Goal: Task Accomplishment & Management: Manage account settings

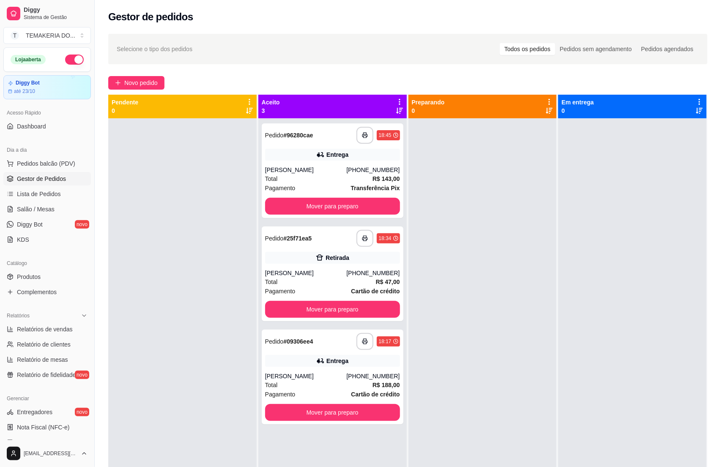
click at [59, 209] on link "Salão / Mesas" at bounding box center [46, 209] width 87 height 14
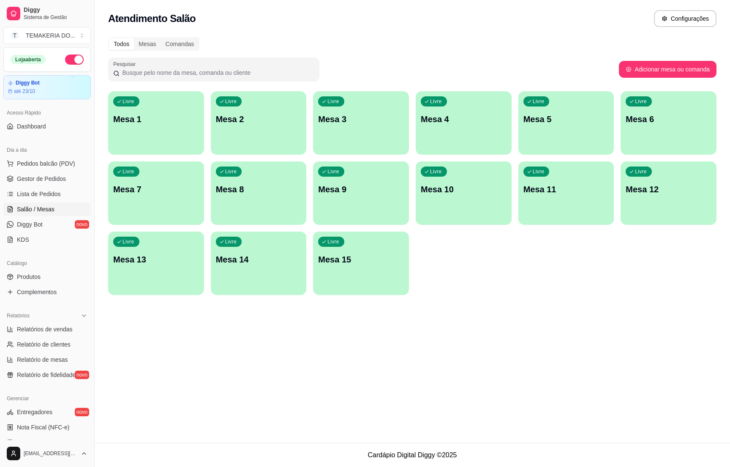
click at [249, 134] on div "Livre Mesa 2" at bounding box center [259, 117] width 96 height 53
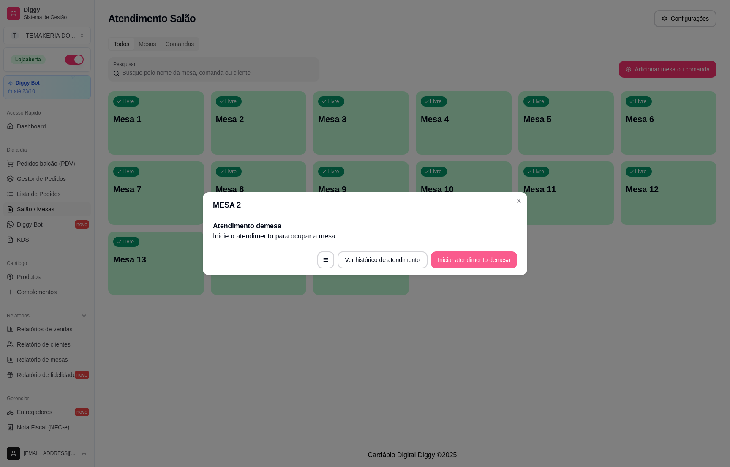
click at [450, 257] on button "Iniciar atendimento de mesa" at bounding box center [474, 259] width 86 height 17
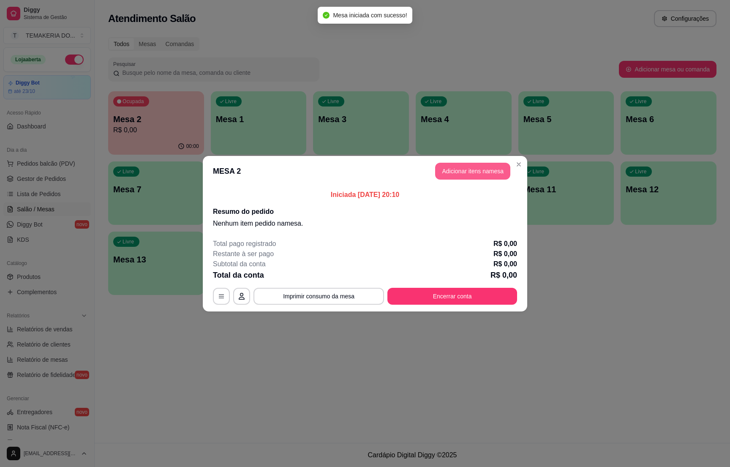
click at [463, 168] on button "Adicionar itens na mesa" at bounding box center [472, 171] width 75 height 17
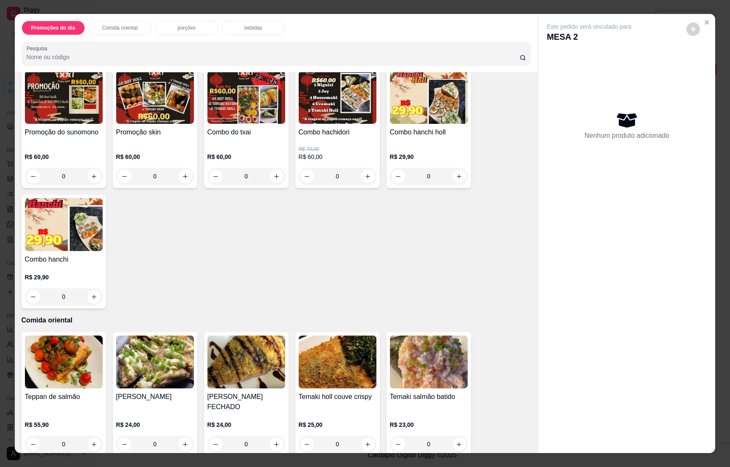
scroll to position [317, 0]
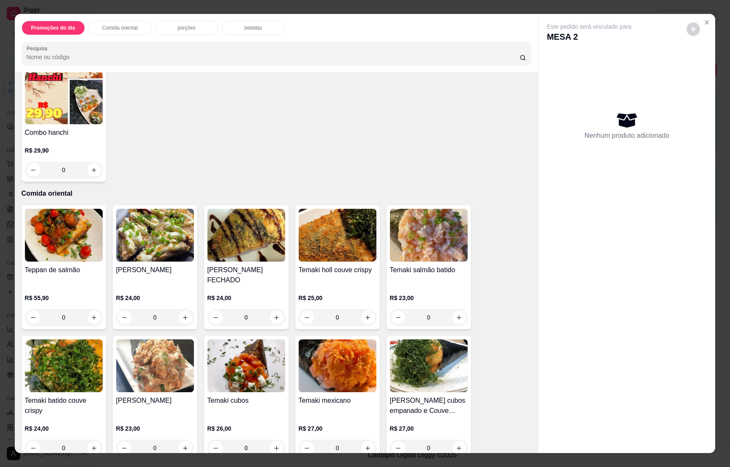
click at [245, 27] on p "bebidas" at bounding box center [254, 28] width 18 height 7
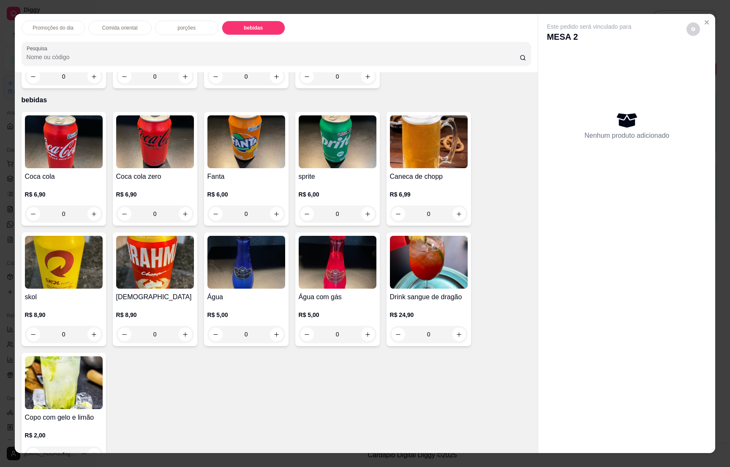
scroll to position [13, 0]
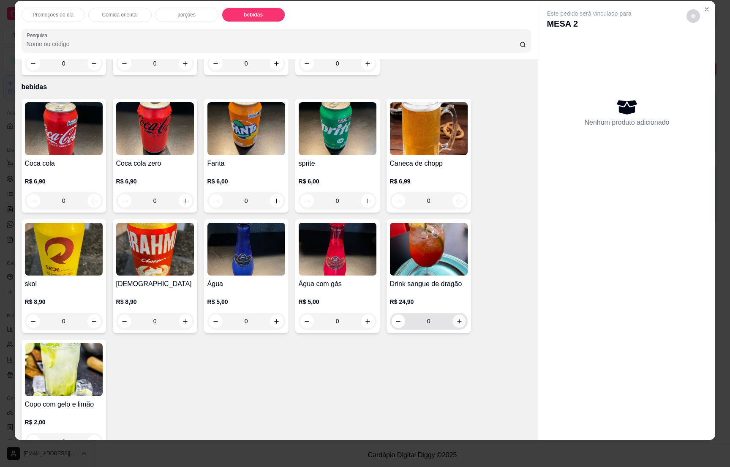
click at [459, 315] on button "increase-product-quantity" at bounding box center [459, 321] width 13 height 13
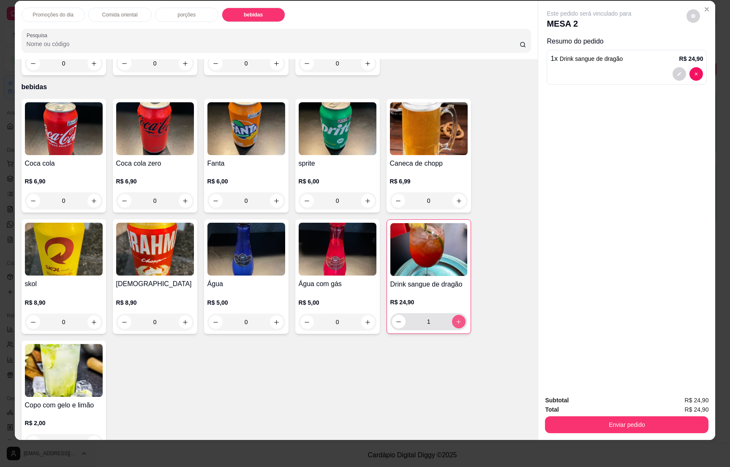
click at [456, 319] on icon "increase-product-quantity" at bounding box center [459, 322] width 6 height 6
type input "4"
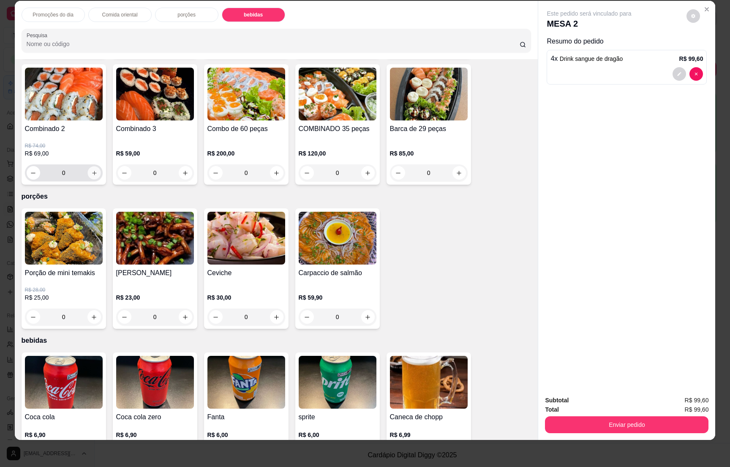
click at [91, 170] on icon "increase-product-quantity" at bounding box center [94, 173] width 6 height 6
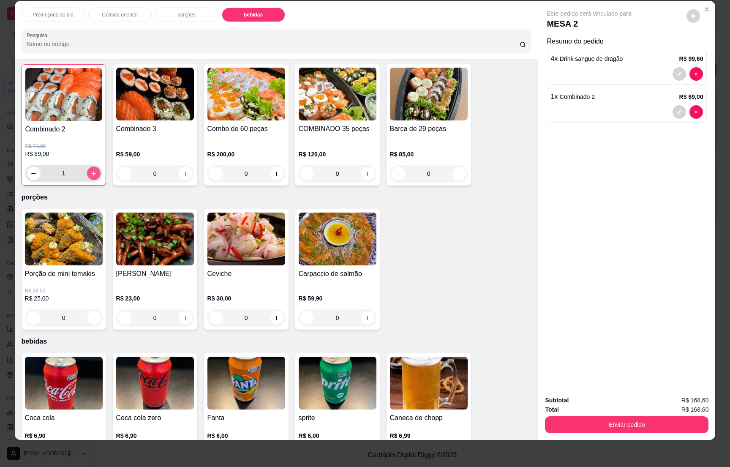
scroll to position [2250, 0]
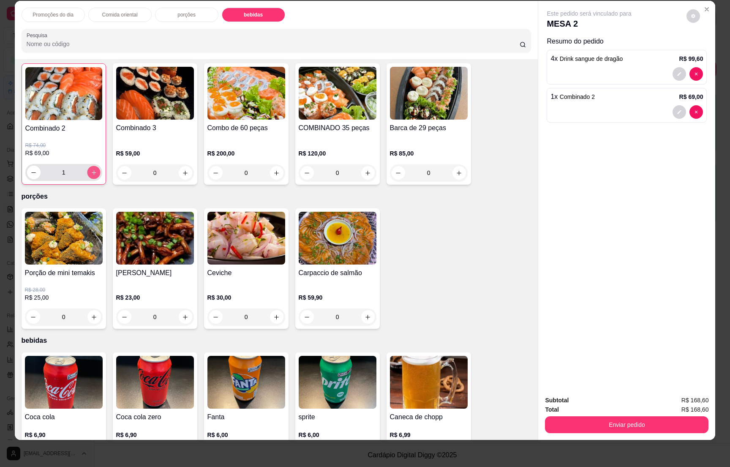
click at [90, 169] on icon "increase-product-quantity" at bounding box center [93, 172] width 6 height 6
type input "2"
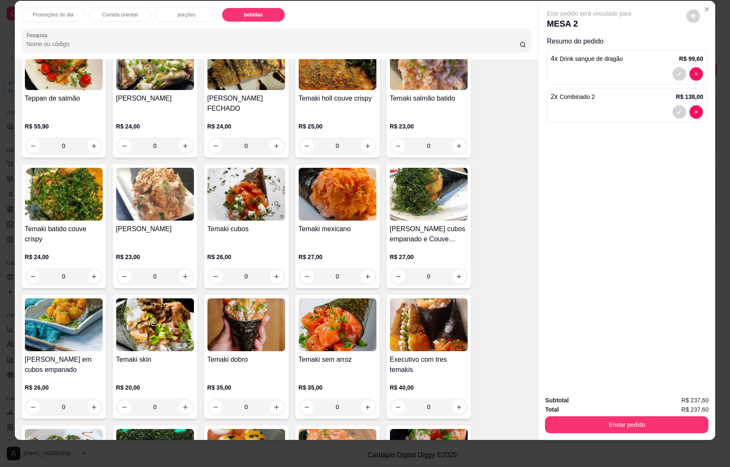
scroll to position [412, 0]
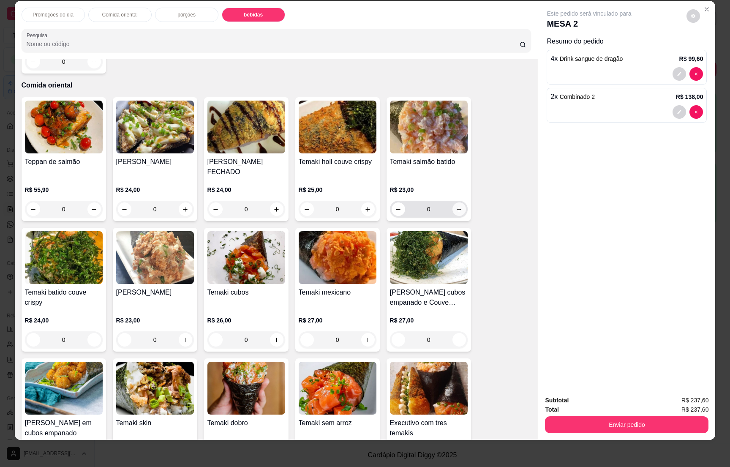
click at [456, 206] on icon "increase-product-quantity" at bounding box center [459, 209] width 6 height 6
type input "3"
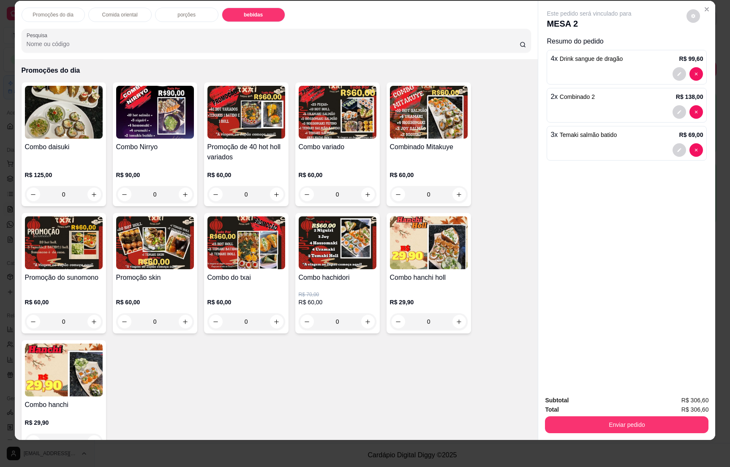
scroll to position [0, 0]
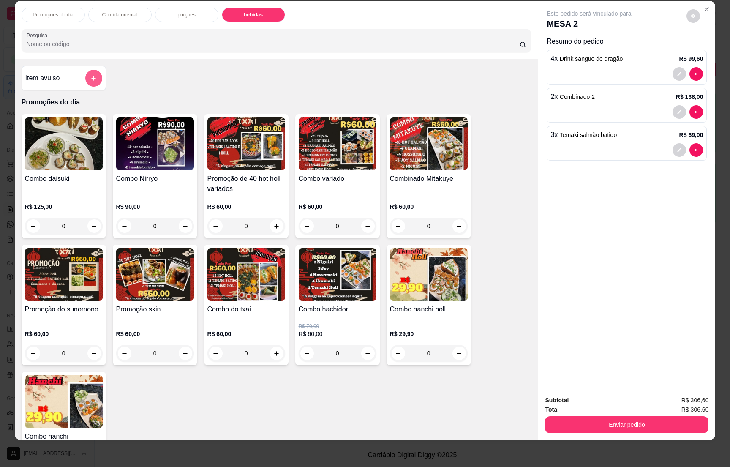
click at [90, 81] on icon "add-separate-item" at bounding box center [93, 78] width 6 height 6
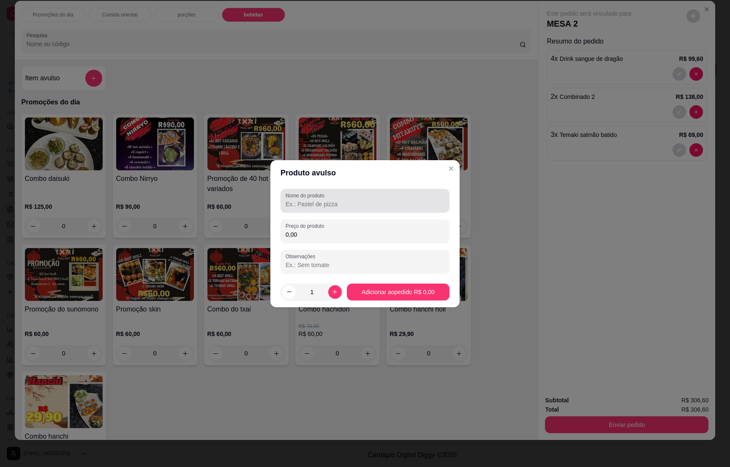
click at [303, 197] on label "Nome do produto" at bounding box center [307, 195] width 42 height 7
click at [303, 200] on input "Nome do produto" at bounding box center [365, 204] width 159 height 8
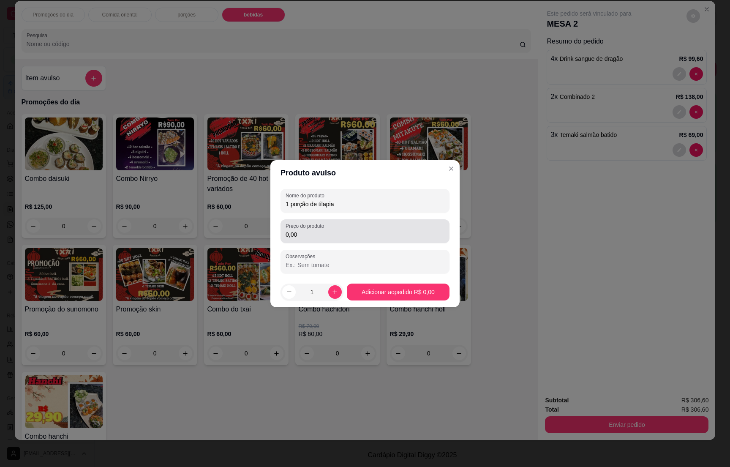
type input "1 porção de tilapia"
click at [312, 235] on input "0,00" at bounding box center [365, 234] width 159 height 8
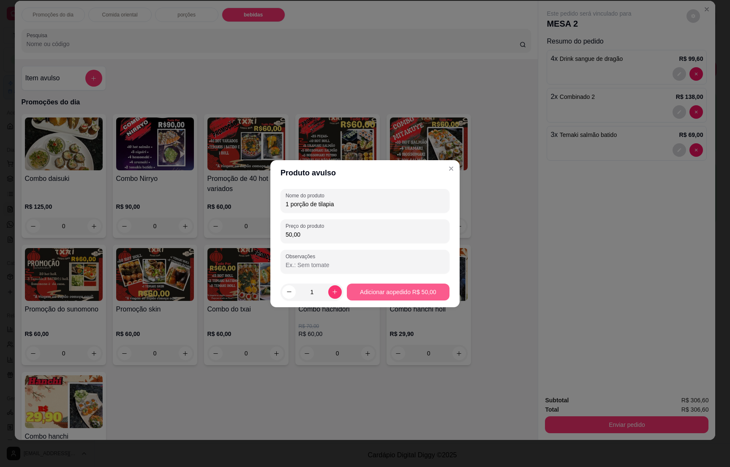
type input "50,00"
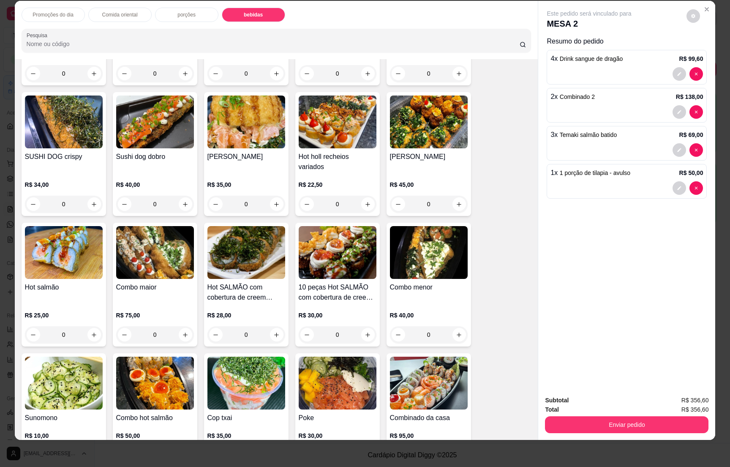
scroll to position [1458, 0]
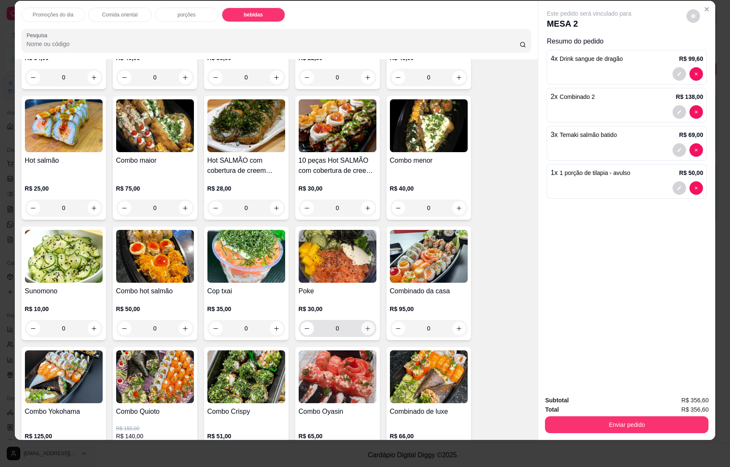
click at [365, 325] on icon "increase-product-quantity" at bounding box center [368, 328] width 6 height 6
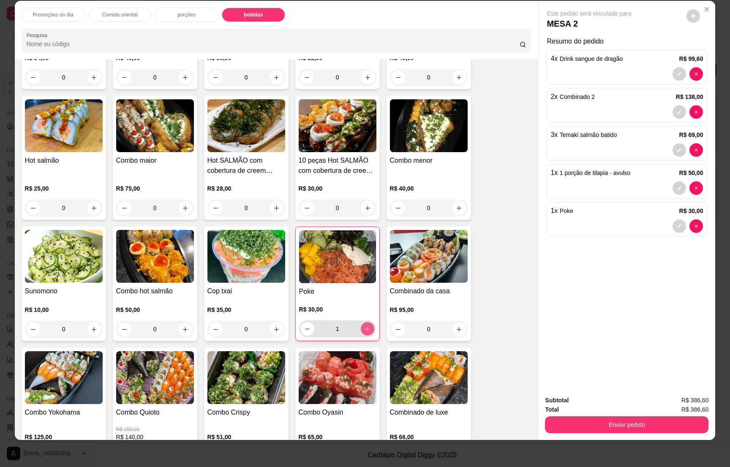
click at [364, 326] on icon "increase-product-quantity" at bounding box center [367, 329] width 6 height 6
type input "2"
click at [643, 421] on button "Enviar pedido" at bounding box center [627, 424] width 164 height 17
click at [675, 397] on button "Enviar pedido" at bounding box center [685, 404] width 46 height 16
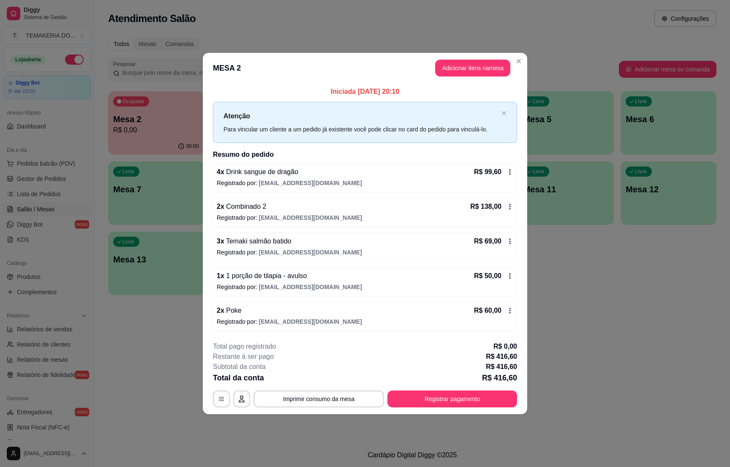
click at [621, 360] on div "Atendimento Salão Configurações Todos Mesas Comandas Pesquisar Adicionar mesa o…" at bounding box center [413, 221] width 636 height 443
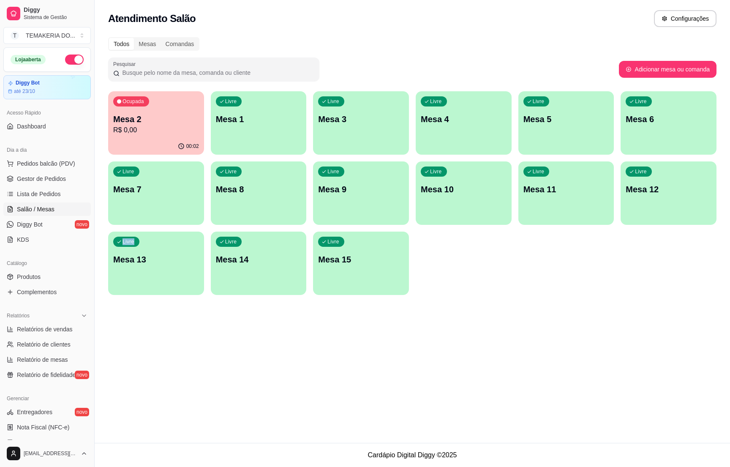
click at [328, 125] on p "Mesa 3" at bounding box center [361, 119] width 86 height 12
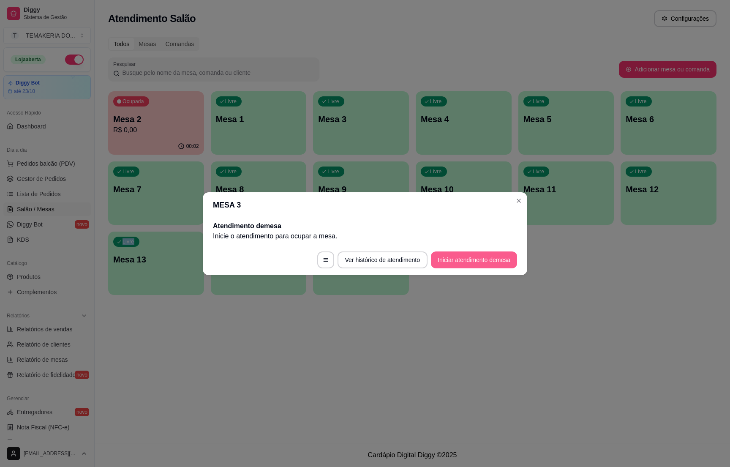
click at [448, 257] on button "Iniciar atendimento de mesa" at bounding box center [474, 259] width 86 height 17
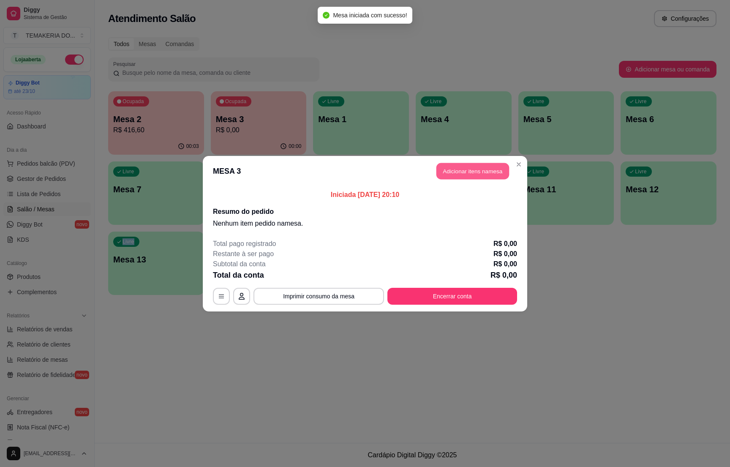
click at [489, 172] on button "Adicionar itens na mesa" at bounding box center [473, 171] width 73 height 16
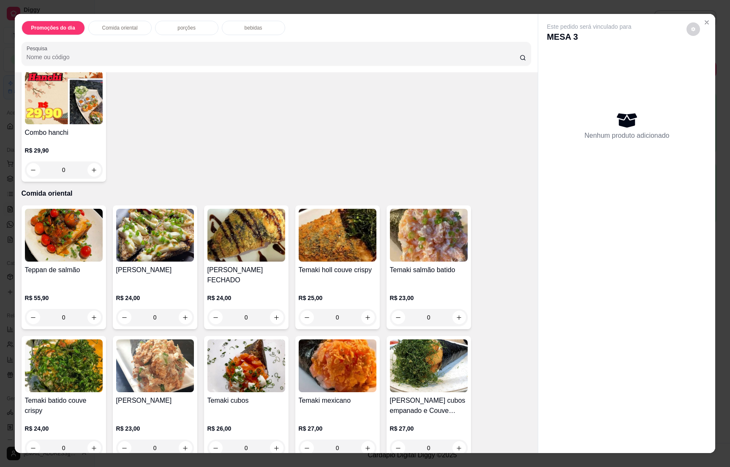
scroll to position [0, 0]
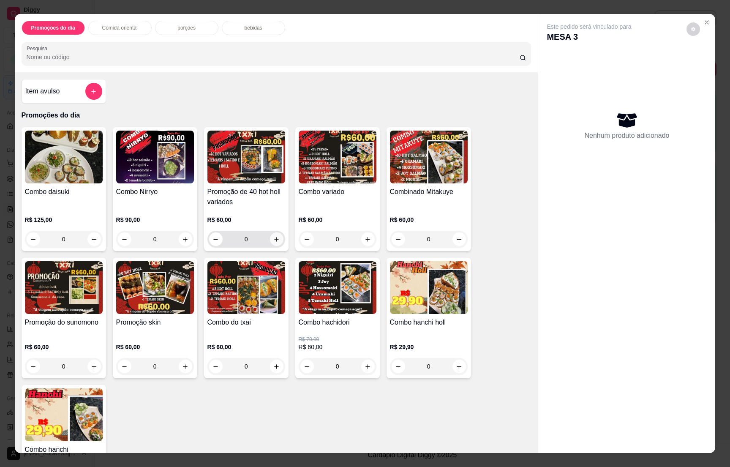
click at [270, 236] on button "increase-product-quantity" at bounding box center [277, 239] width 14 height 14
type input "1"
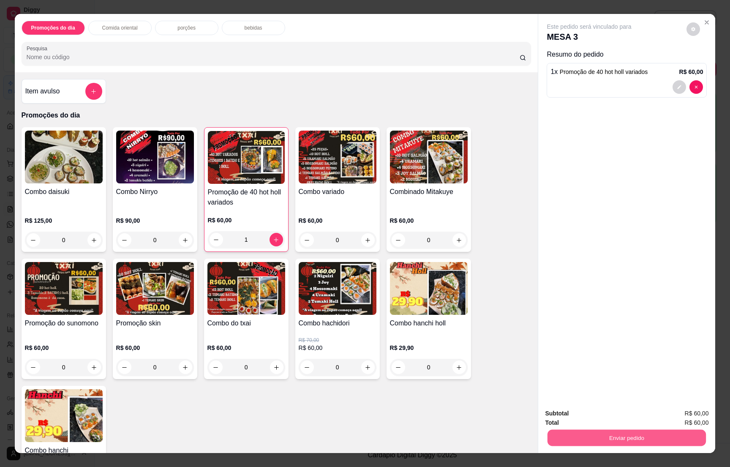
click at [633, 437] on button "Enviar pedido" at bounding box center [627, 437] width 158 height 16
click at [678, 412] on button "Enviar pedido" at bounding box center [685, 417] width 46 height 16
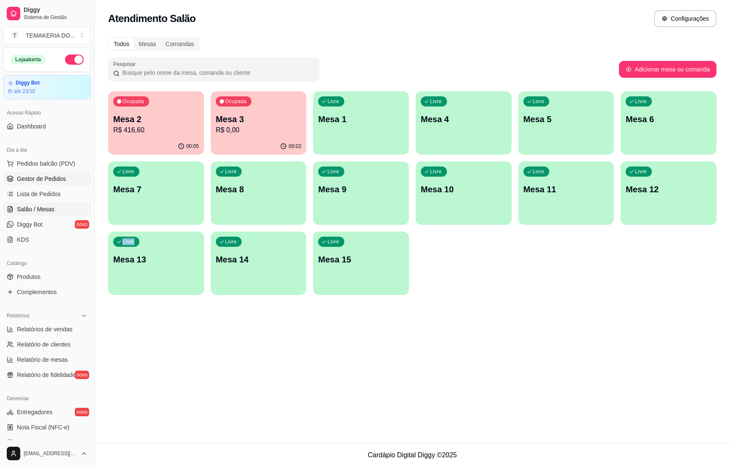
click at [49, 177] on span "Gestor de Pedidos" at bounding box center [41, 179] width 49 height 8
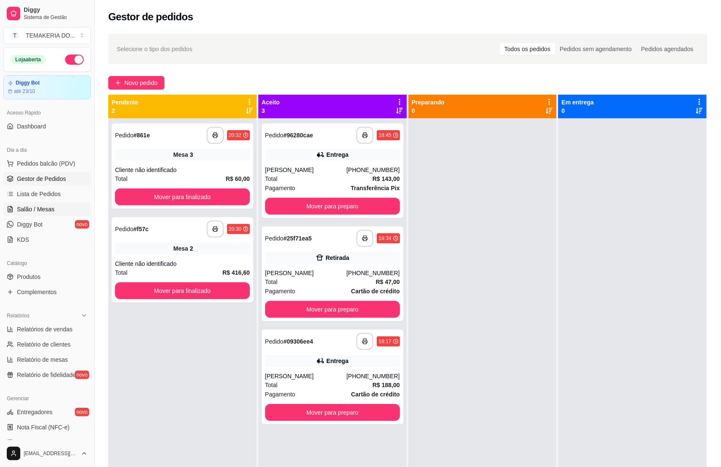
click at [22, 209] on span "Salão / Mesas" at bounding box center [36, 209] width 38 height 8
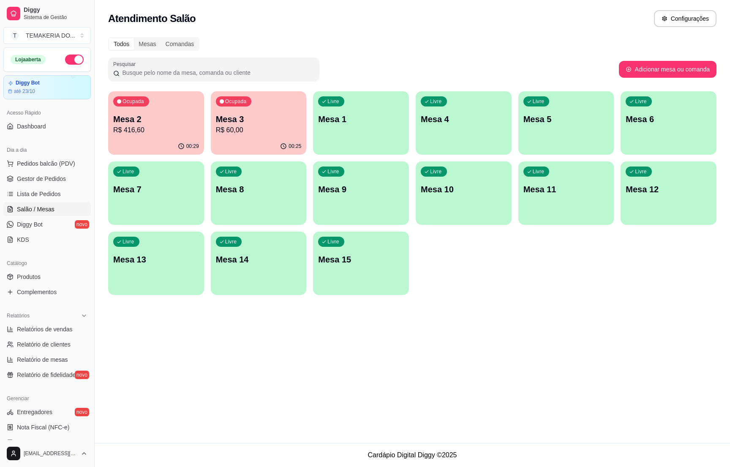
click at [232, 131] on p "R$ 60,00" at bounding box center [259, 130] width 86 height 10
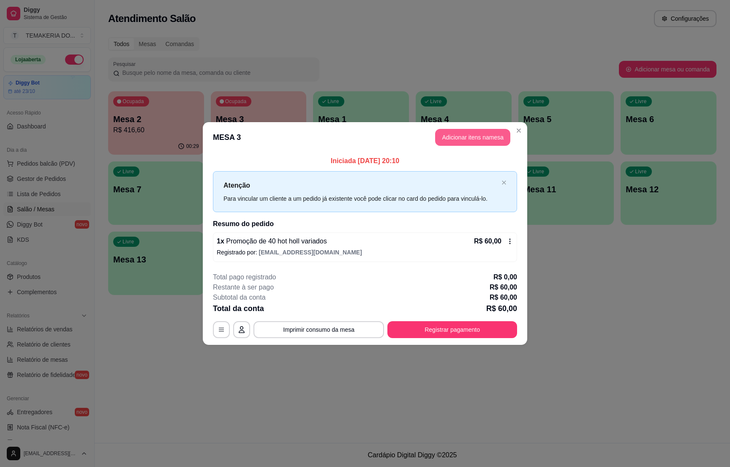
click at [449, 134] on button "Adicionar itens na mesa" at bounding box center [472, 137] width 75 height 17
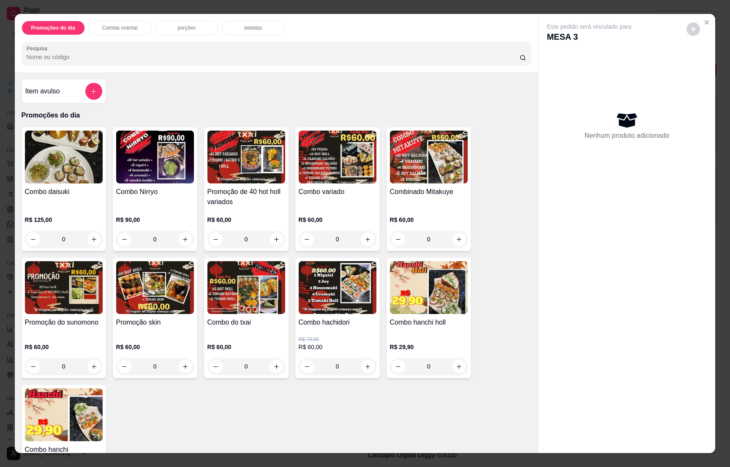
click at [249, 23] on div "bebidas" at bounding box center [253, 28] width 63 height 14
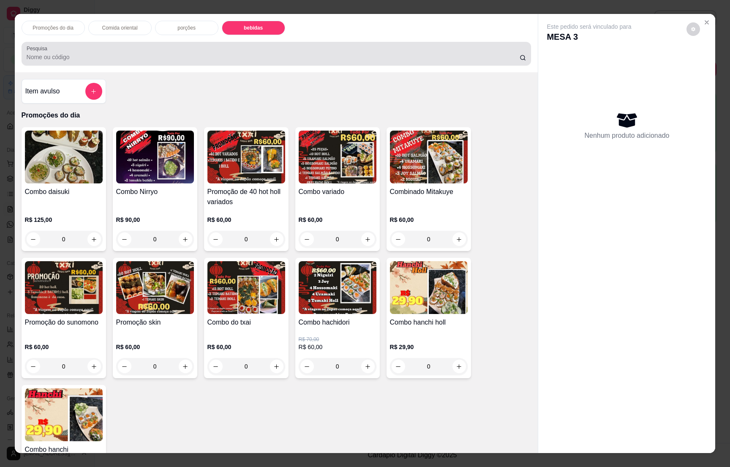
scroll to position [13, 0]
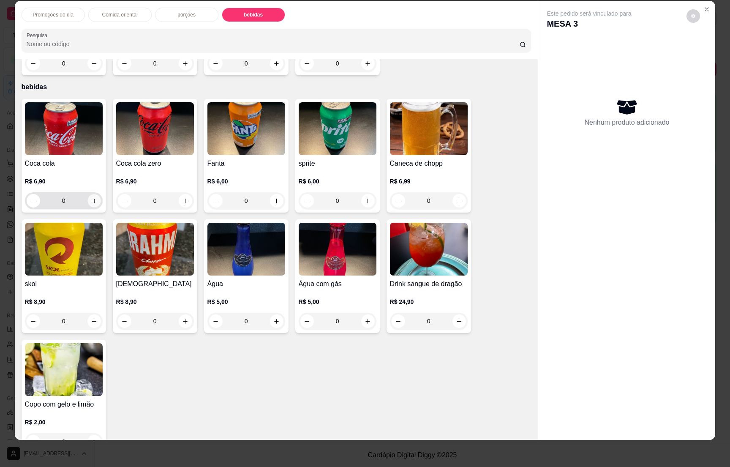
click at [91, 198] on icon "increase-product-quantity" at bounding box center [94, 201] width 6 height 6
type input "1"
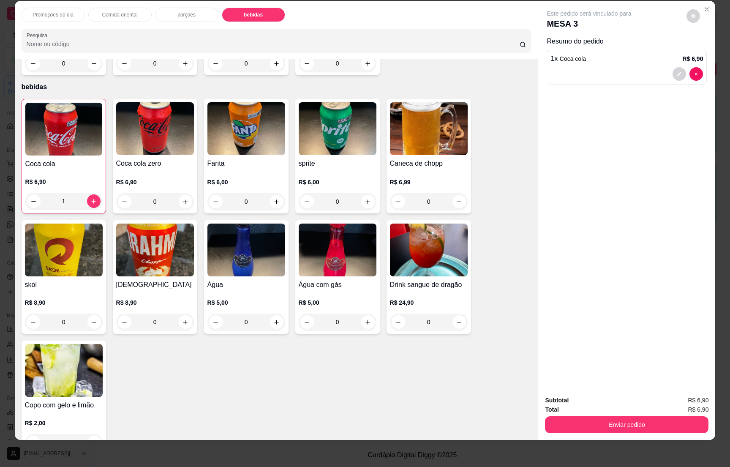
click at [91, 319] on icon "increase-product-quantity" at bounding box center [94, 322] width 6 height 6
type input "1"
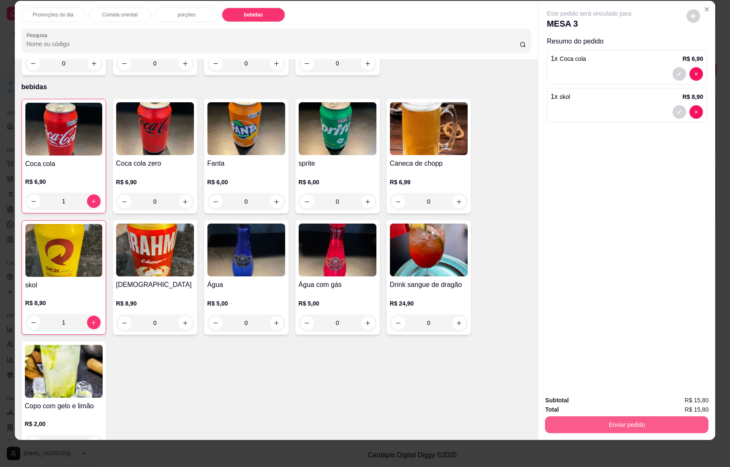
click at [598, 429] on button "Enviar pedido" at bounding box center [627, 424] width 164 height 17
click at [677, 401] on button "Enviar pedido" at bounding box center [685, 404] width 48 height 16
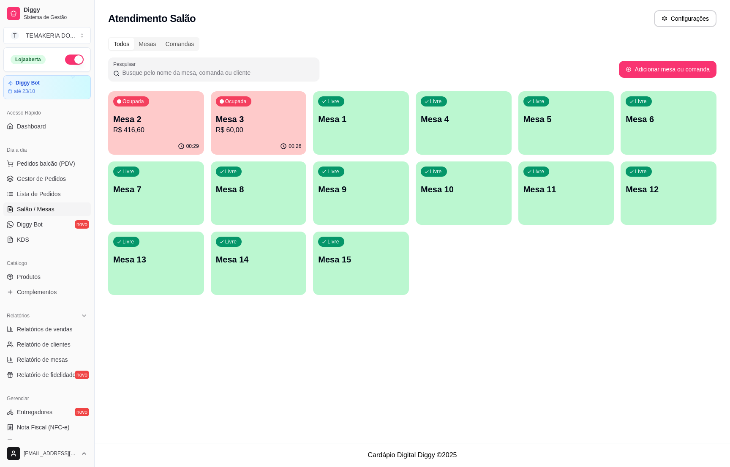
click at [170, 126] on p "R$ 416,60" at bounding box center [156, 130] width 86 height 10
click at [48, 175] on span "Gestor de Pedidos" at bounding box center [41, 179] width 49 height 8
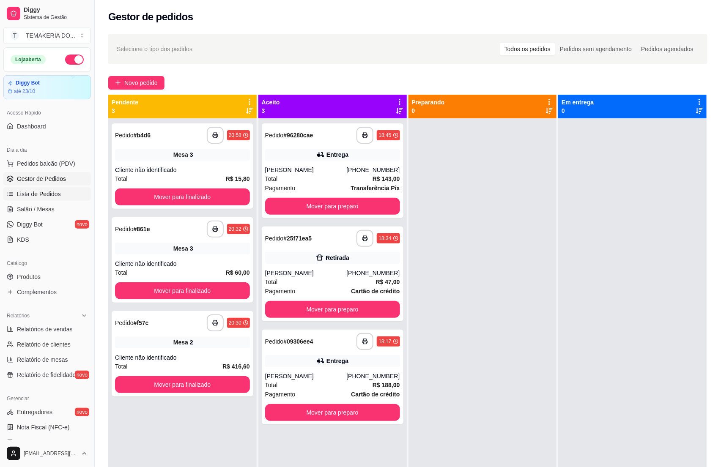
click at [32, 201] on link "Lista de Pedidos" at bounding box center [46, 194] width 87 height 14
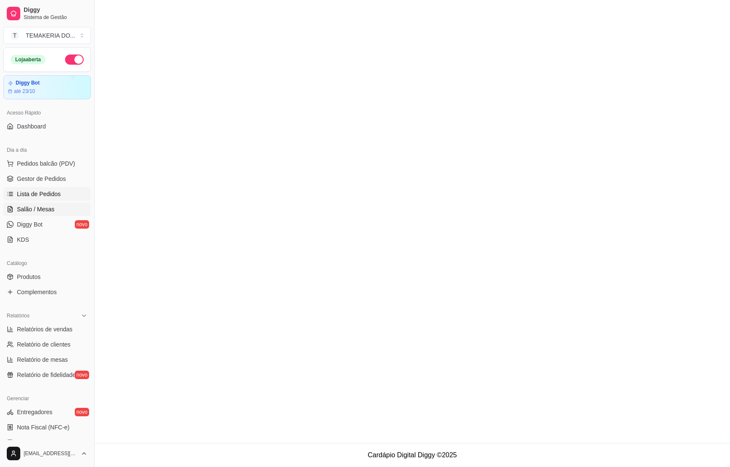
click at [32, 202] on ul "Pedidos balcão (PDV) Gestor de Pedidos Lista de Pedidos Salão / Mesas Diggy Bot…" at bounding box center [46, 202] width 87 height 90
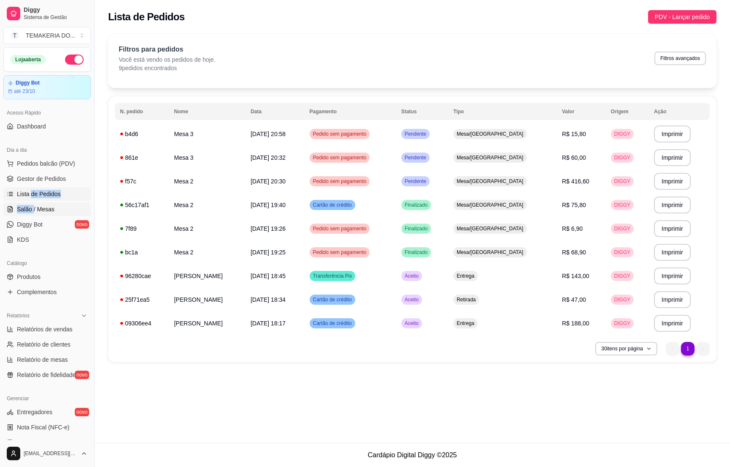
click at [38, 212] on span "Salão / Mesas" at bounding box center [36, 209] width 38 height 8
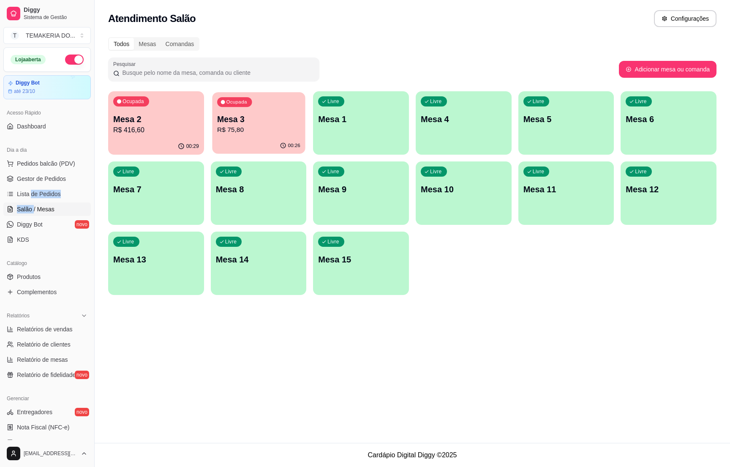
click at [243, 141] on div "00:26" at bounding box center [258, 146] width 93 height 16
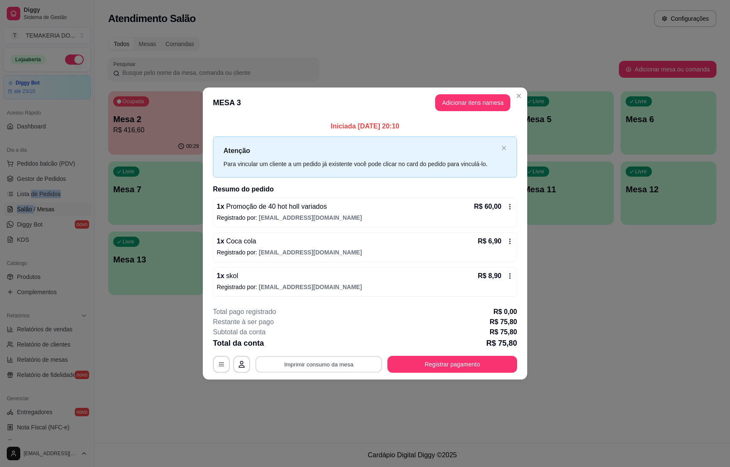
click at [361, 370] on button "Imprimir consumo da mesa" at bounding box center [319, 364] width 127 height 16
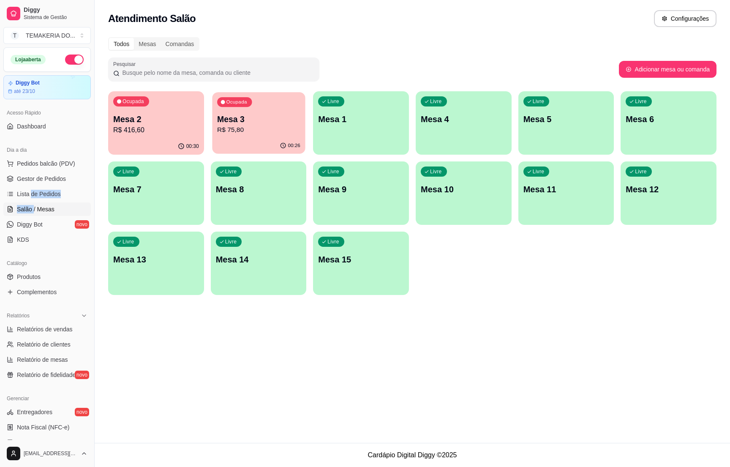
click at [235, 128] on p "R$ 75,80" at bounding box center [258, 130] width 83 height 10
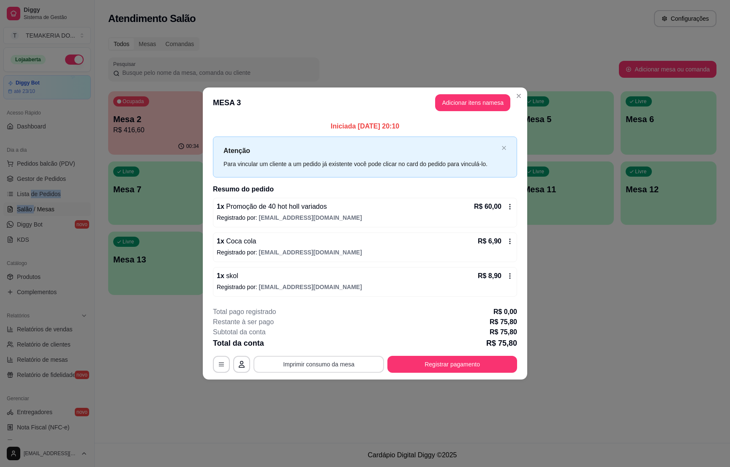
click at [328, 364] on button "Imprimir consumo da mesa" at bounding box center [319, 364] width 131 height 17
click at [423, 359] on button "Registrar pagamento" at bounding box center [453, 364] width 126 height 16
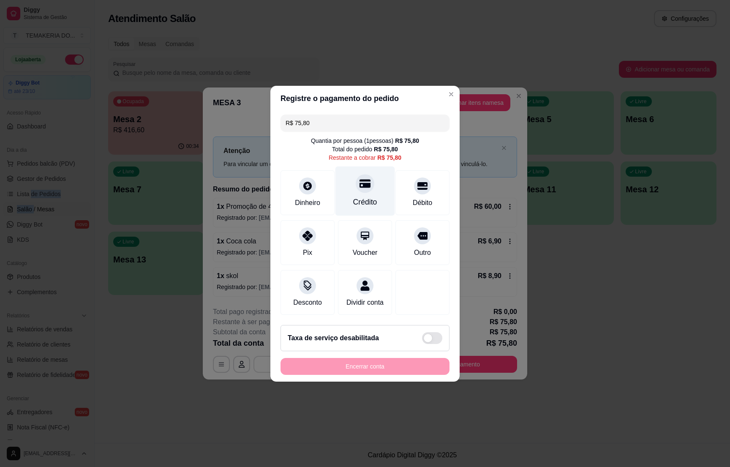
click at [350, 191] on div "Crédito" at bounding box center [366, 190] width 60 height 49
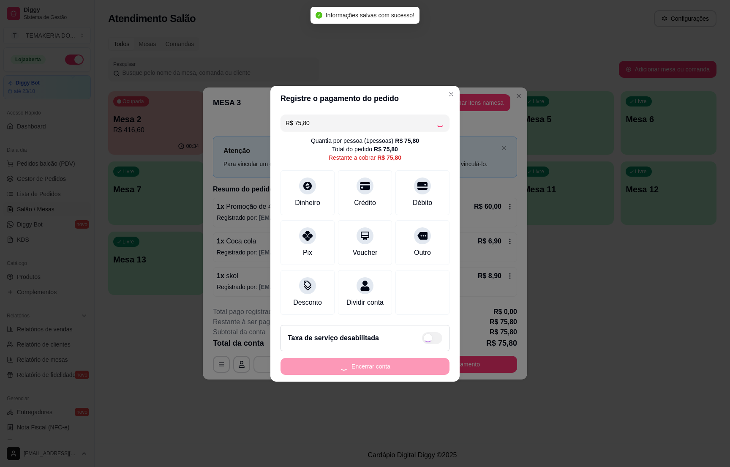
type input "R$ 0,00"
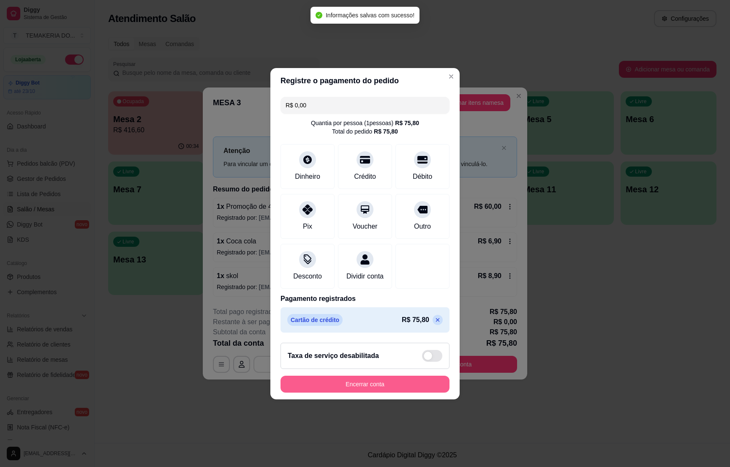
click at [355, 388] on button "Encerrar conta" at bounding box center [365, 384] width 169 height 17
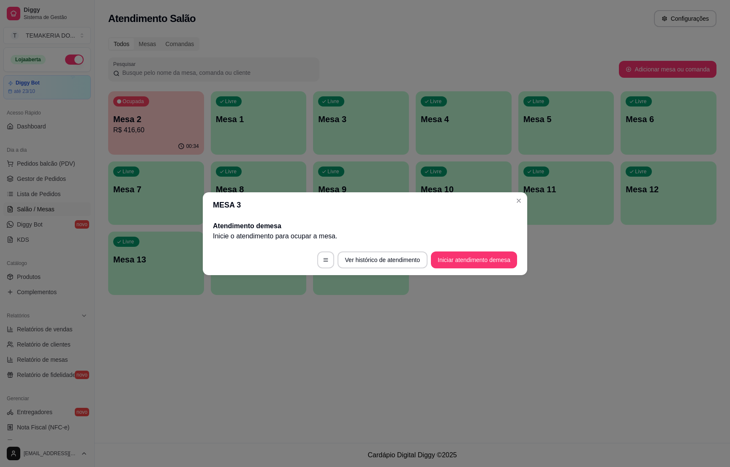
click at [153, 314] on div "Atendimento Salão Configurações Todos Mesas Comandas Pesquisar Adicionar mesa o…" at bounding box center [413, 221] width 636 height 443
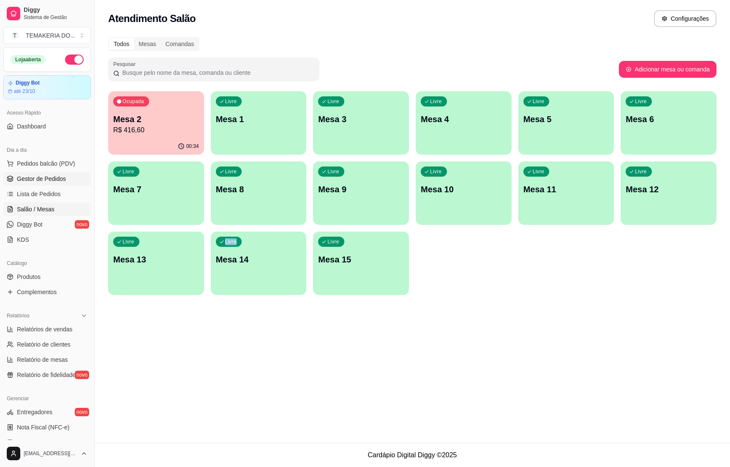
click at [42, 178] on span "Gestor de Pedidos" at bounding box center [41, 179] width 49 height 8
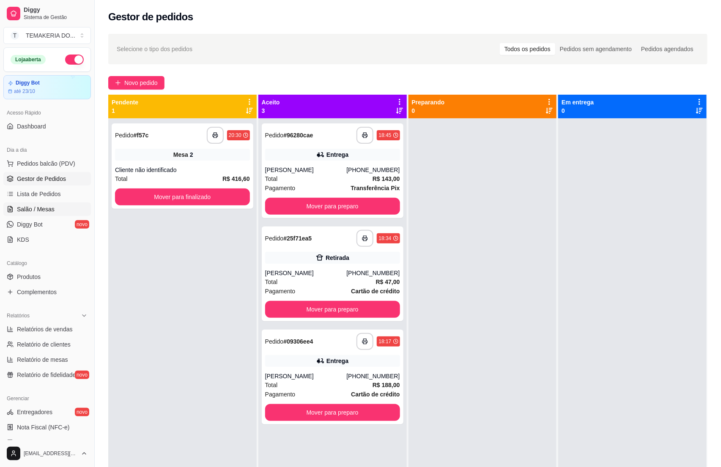
click at [19, 207] on span "Salão / Mesas" at bounding box center [36, 209] width 38 height 8
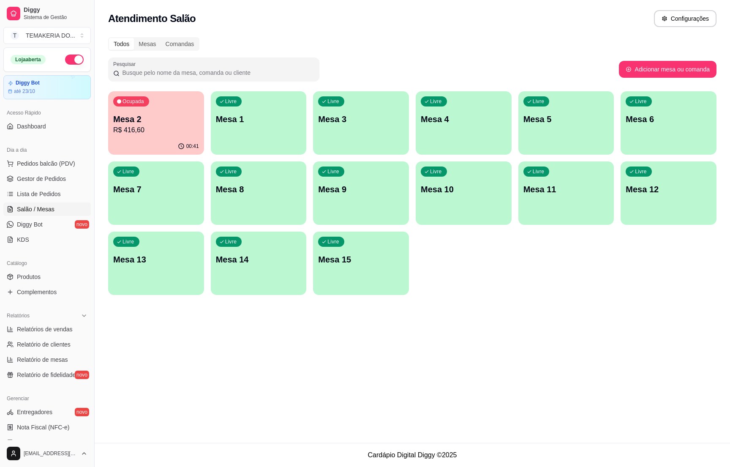
click at [156, 131] on p "R$ 416,60" at bounding box center [156, 130] width 86 height 10
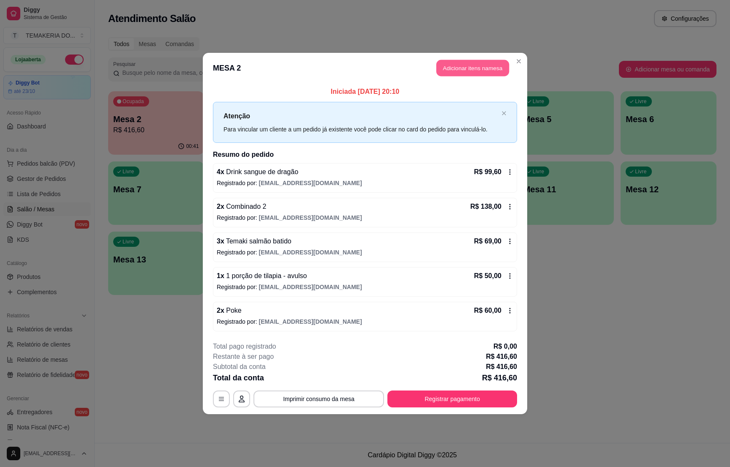
click at [456, 67] on button "Adicionar itens na mesa" at bounding box center [473, 68] width 73 height 16
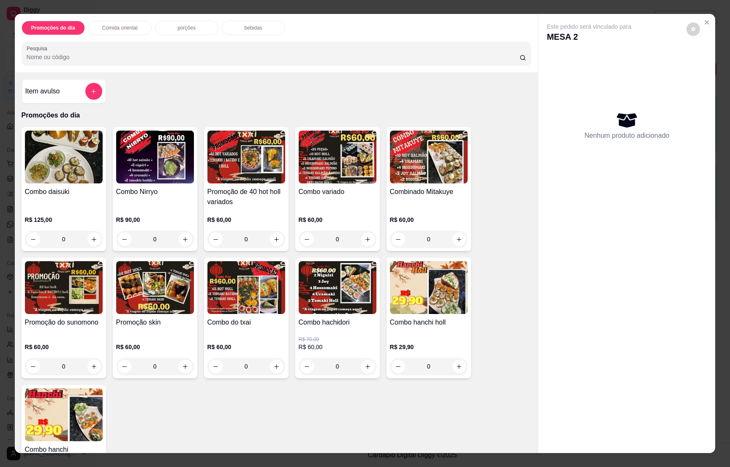
click at [238, 30] on div "bebidas" at bounding box center [253, 28] width 63 height 14
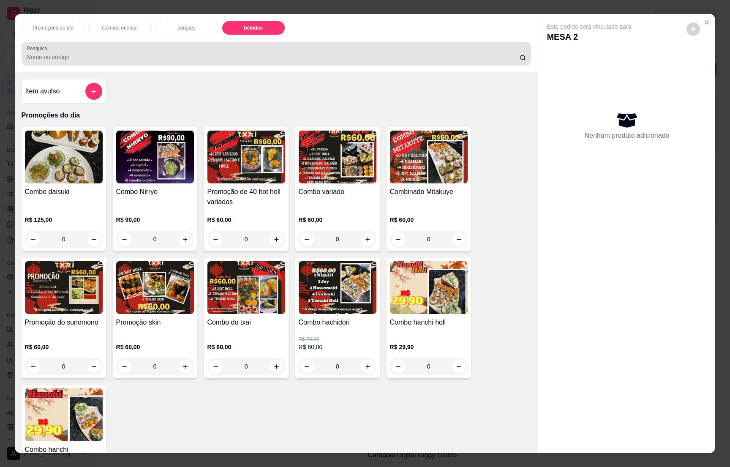
scroll to position [13, 0]
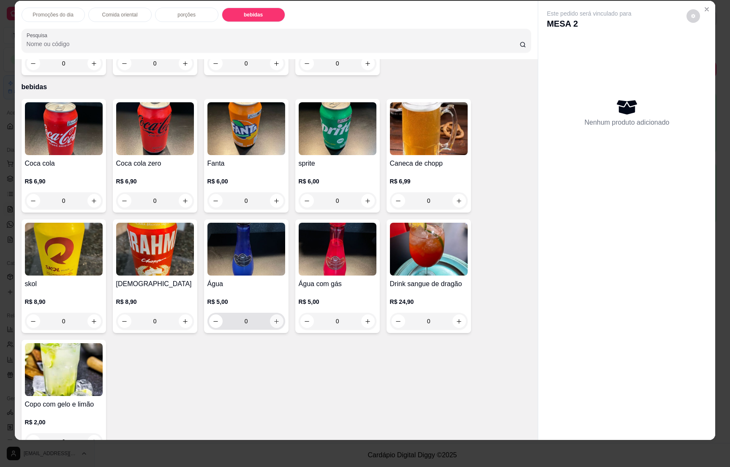
click at [274, 318] on icon "increase-product-quantity" at bounding box center [276, 321] width 6 height 6
type input "1"
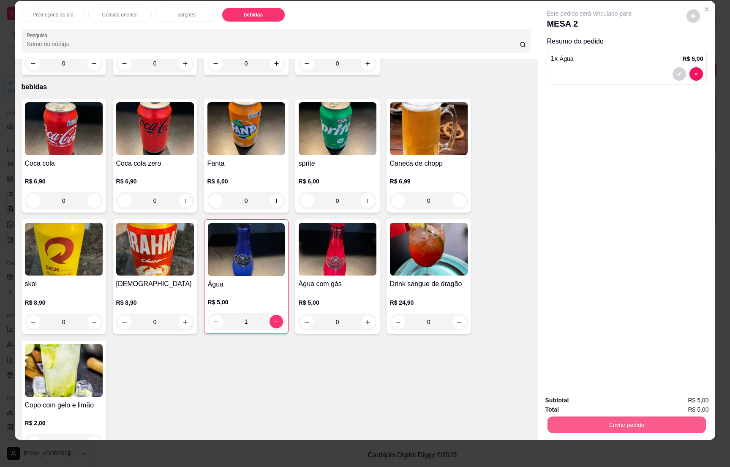
click at [612, 423] on button "Enviar pedido" at bounding box center [627, 424] width 158 height 16
click at [653, 418] on button "Enviar pedido" at bounding box center [627, 424] width 158 height 16
click at [680, 401] on button "Enviar pedido" at bounding box center [685, 404] width 46 height 16
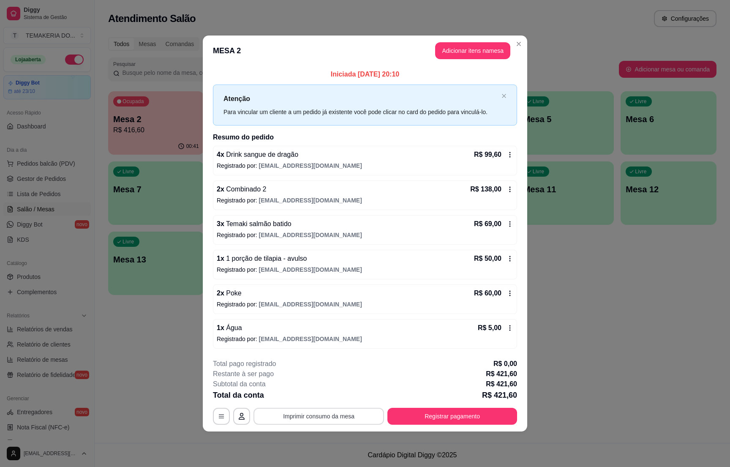
click at [328, 413] on button "Imprimir consumo da mesa" at bounding box center [319, 416] width 131 height 17
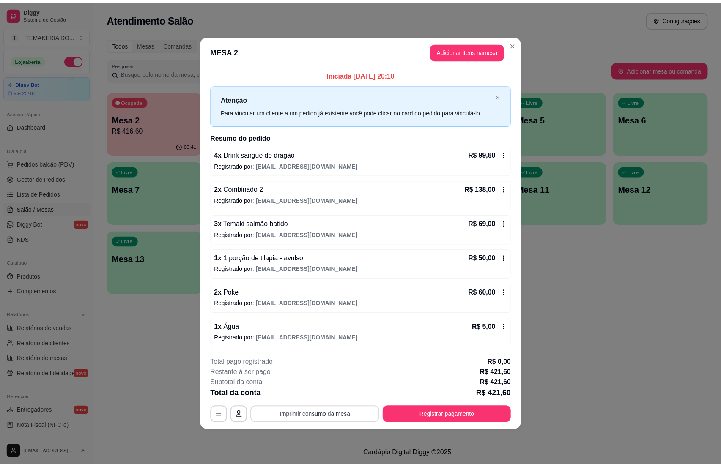
scroll to position [0, 0]
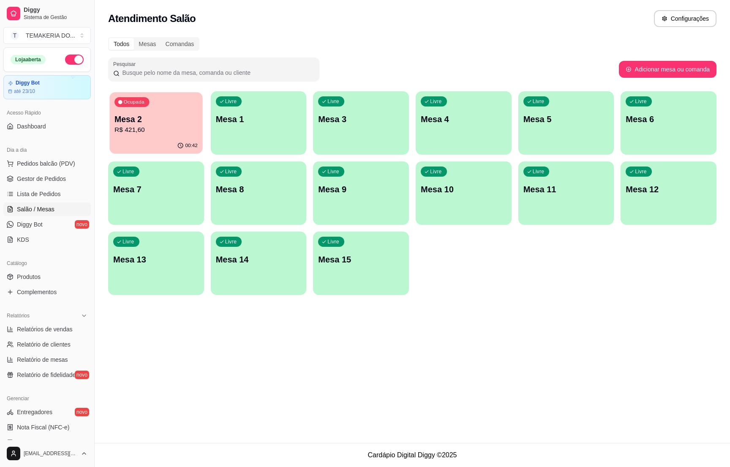
click at [169, 132] on p "R$ 421,60" at bounding box center [156, 130] width 83 height 10
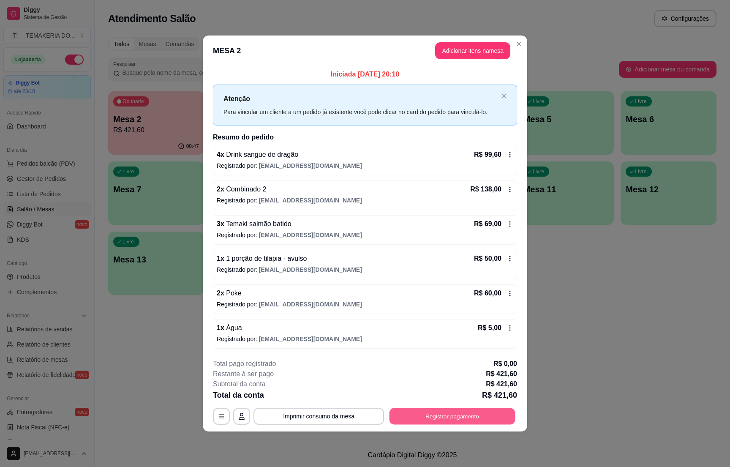
click at [436, 413] on button "Registrar pagamento" at bounding box center [453, 416] width 126 height 16
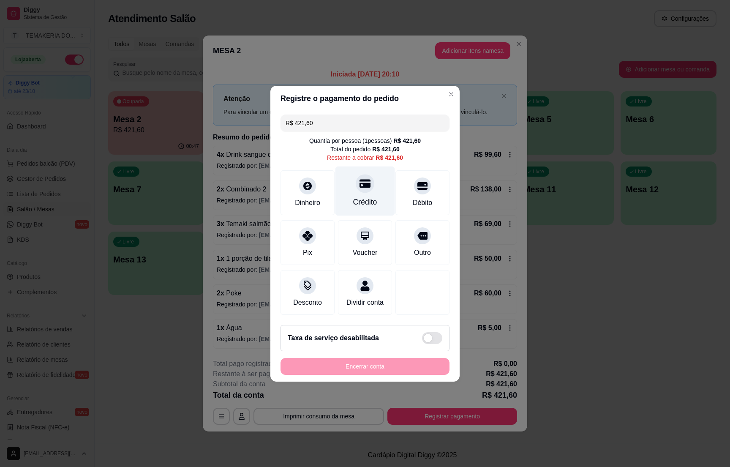
click at [371, 183] on div "Crédito" at bounding box center [366, 190] width 60 height 49
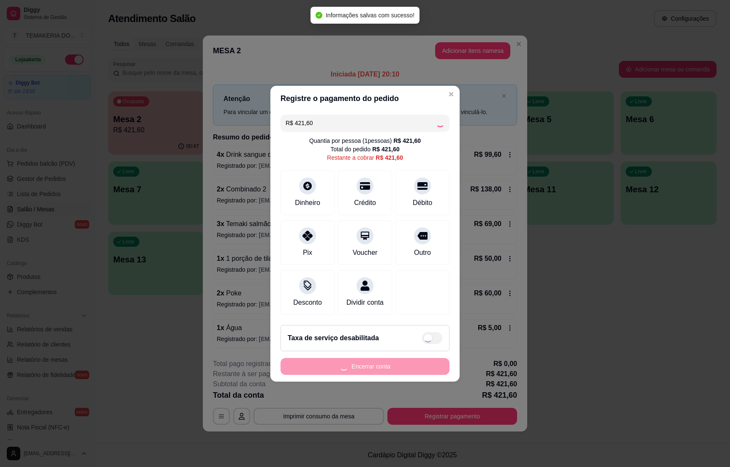
type input "R$ 0,00"
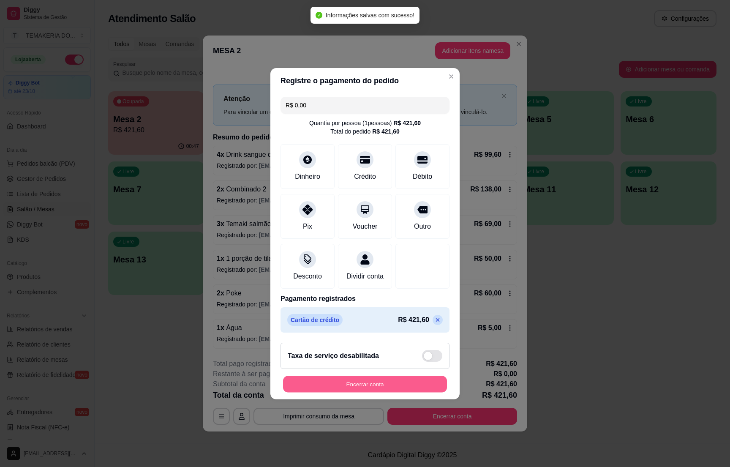
click at [344, 388] on button "Encerrar conta" at bounding box center [365, 384] width 164 height 16
click at [344, 388] on div "Encerrar conta" at bounding box center [365, 384] width 169 height 17
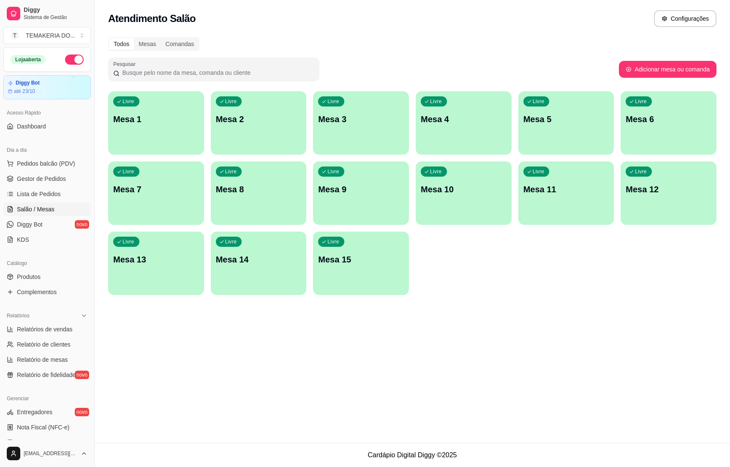
click at [49, 182] on span "Gestor de Pedidos" at bounding box center [41, 179] width 49 height 8
